Goal: Complete application form

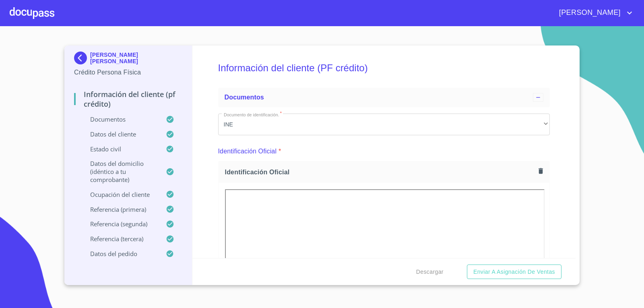
scroll to position [4933, 0]
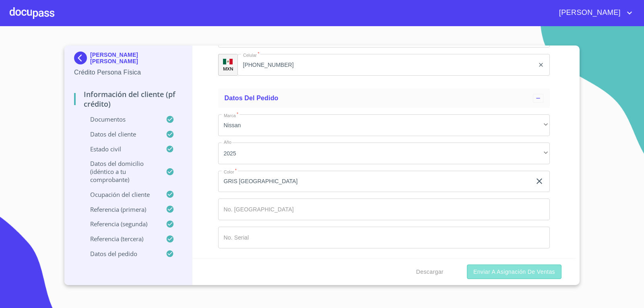
click at [506, 268] on span "Enviar a Asignación de Ventas" at bounding box center [515, 272] width 82 height 10
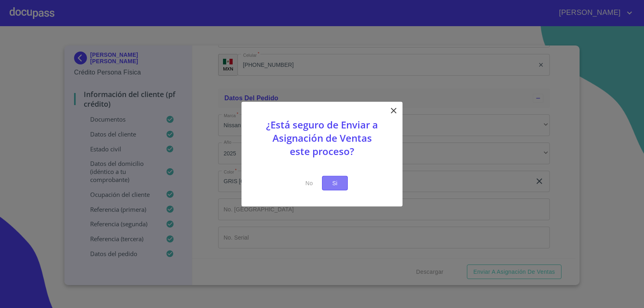
click at [337, 188] on span "Si" at bounding box center [335, 183] width 13 height 10
